Goal: Transaction & Acquisition: Purchase product/service

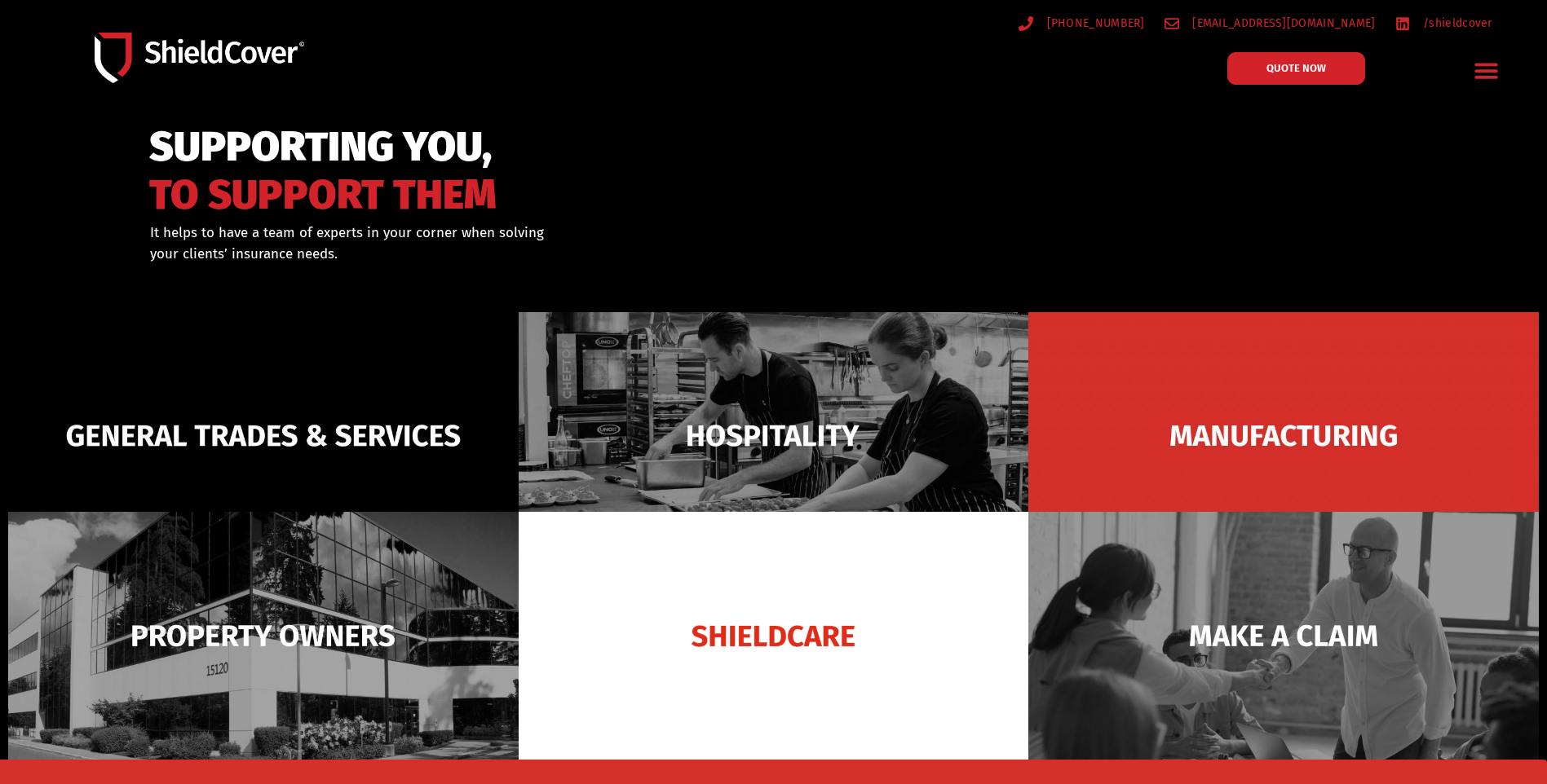
click at [1494, 70] on icon "Menu Toggle" at bounding box center [1485, 72] width 23 height 15
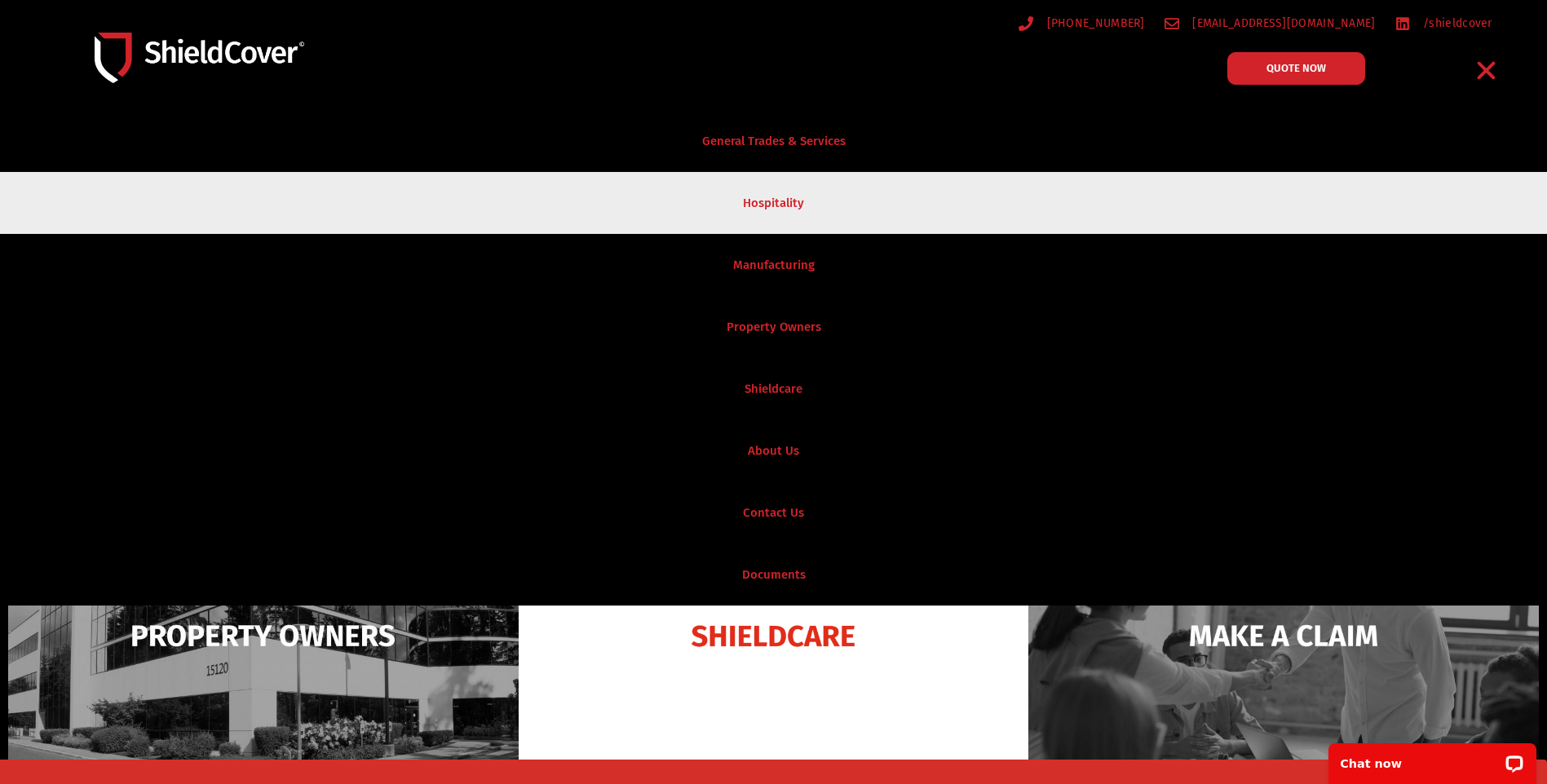
click at [827, 196] on link "Hospitality" at bounding box center [774, 203] width 1547 height 62
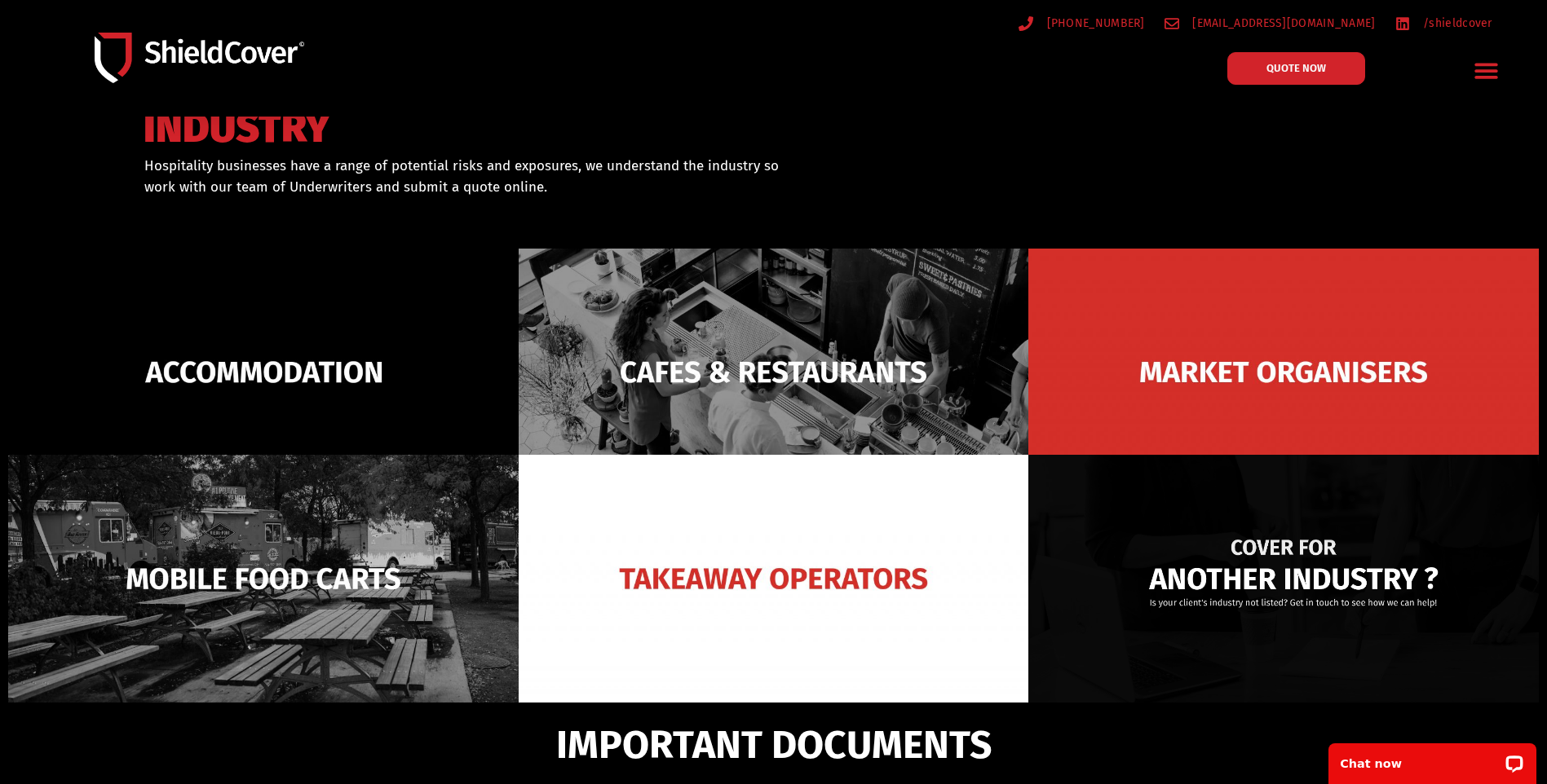
click at [1164, 555] on img at bounding box center [1284, 579] width 511 height 248
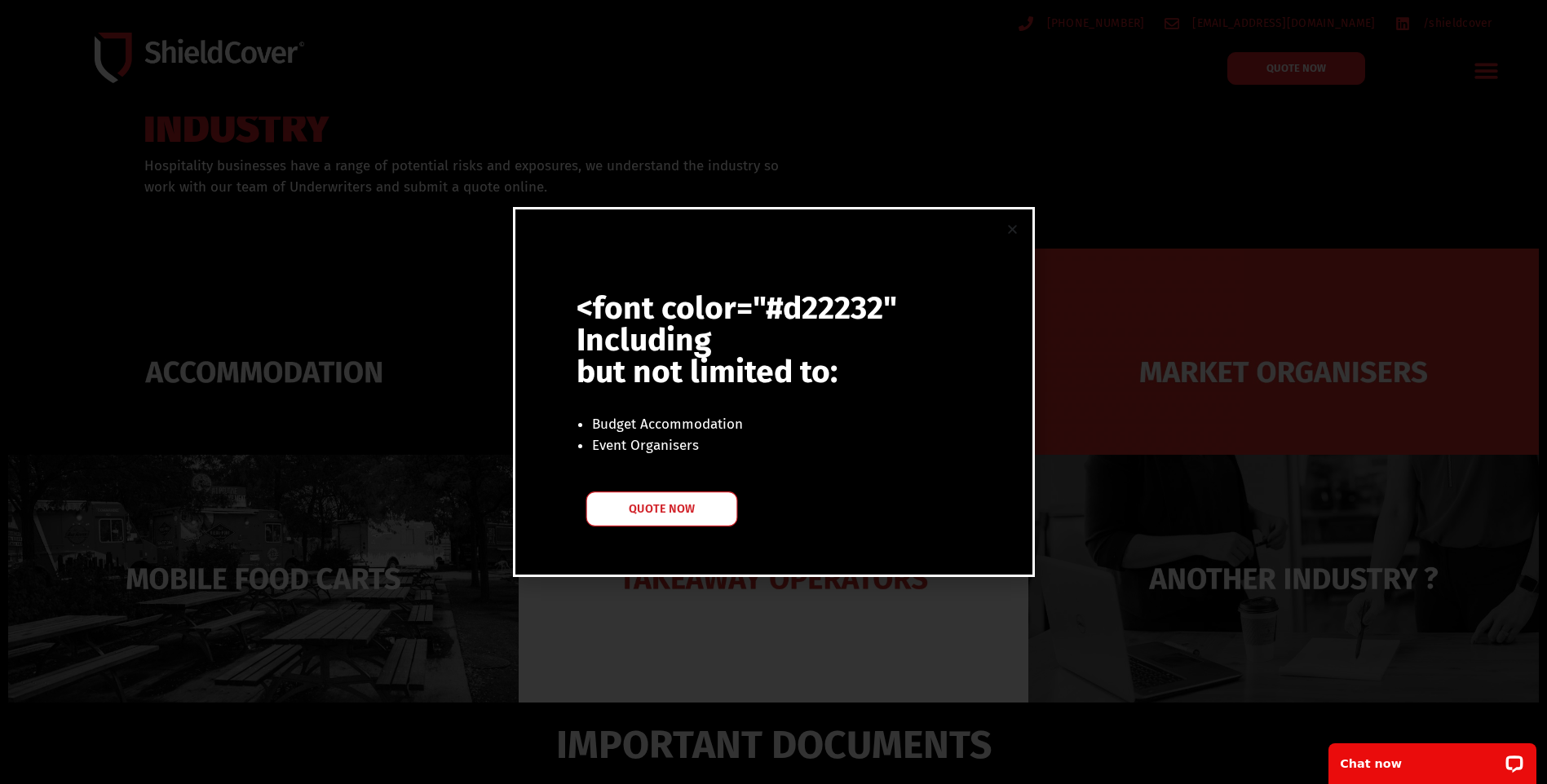
click at [678, 510] on span "QUOTE NOW" at bounding box center [661, 509] width 65 height 12
